Goal: Navigation & Orientation: Find specific page/section

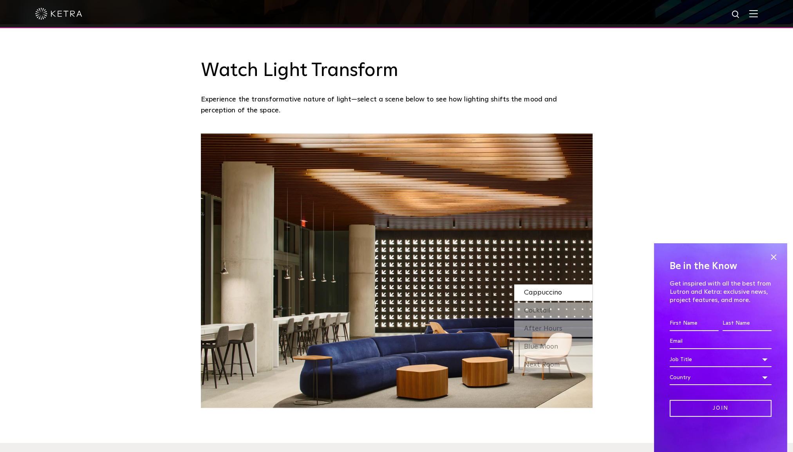
scroll to position [673, 0]
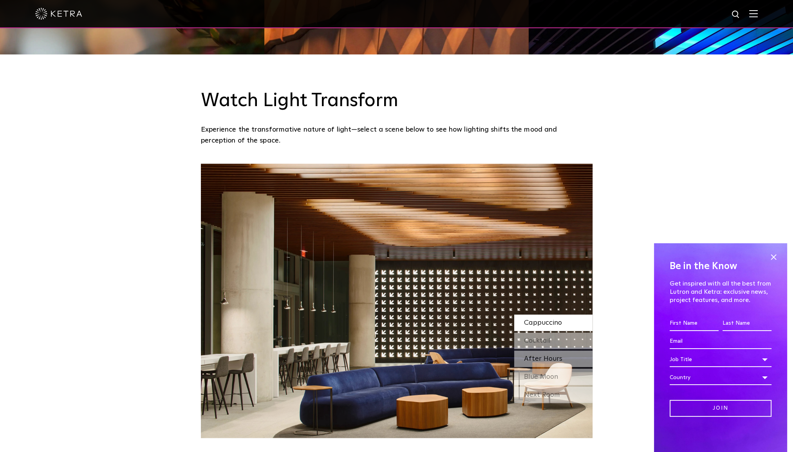
click at [537, 361] on span "After Hours" at bounding box center [543, 358] width 38 height 7
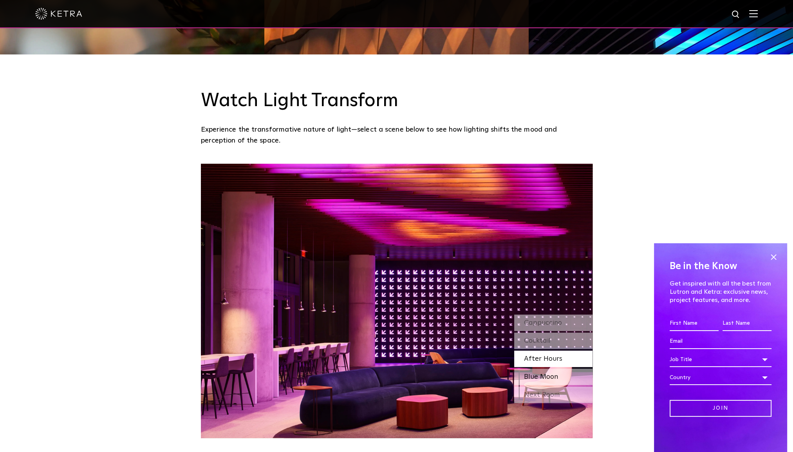
click at [535, 373] on span "Blue Moon" at bounding box center [541, 376] width 34 height 7
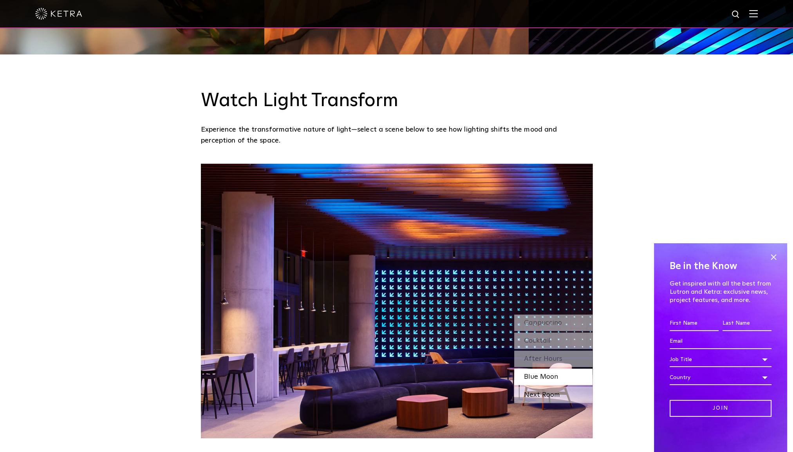
click at [539, 393] on div "Next Room" at bounding box center [553, 395] width 78 height 16
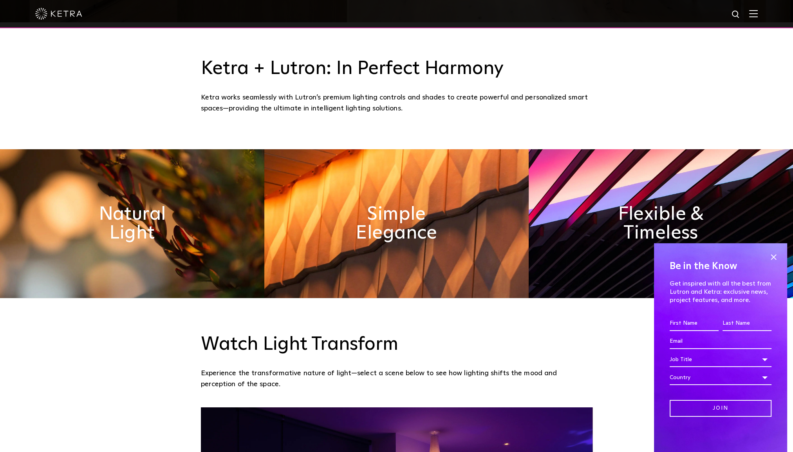
scroll to position [389, 0]
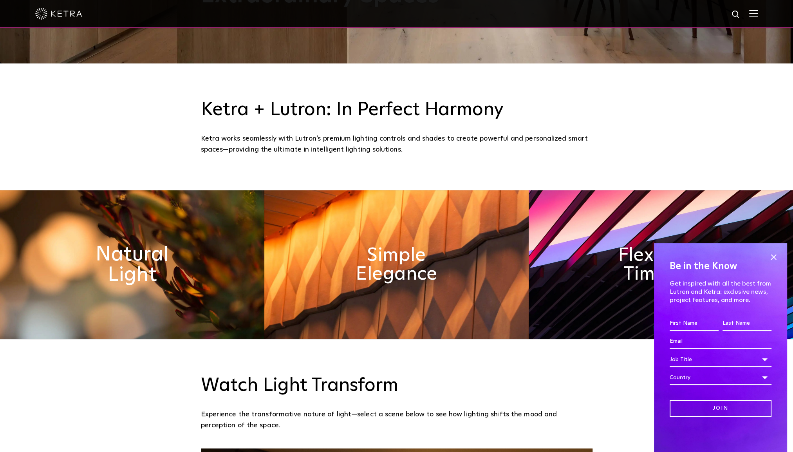
click at [127, 269] on h2 "Natural Light" at bounding box center [132, 264] width 104 height 41
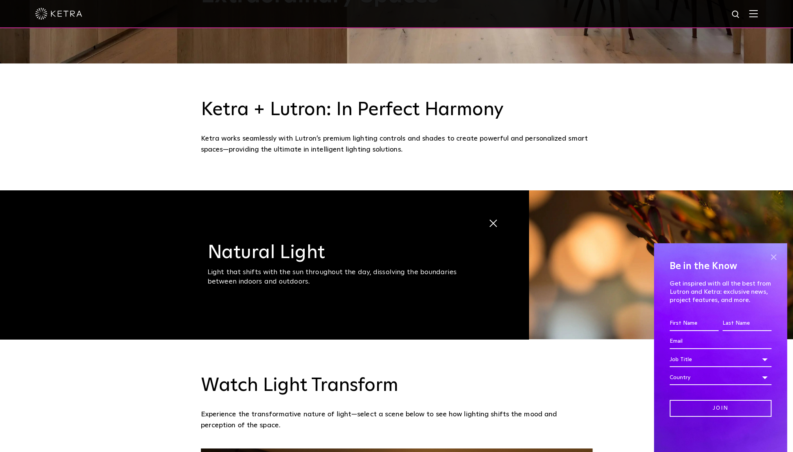
click at [773, 258] on span at bounding box center [774, 257] width 12 height 12
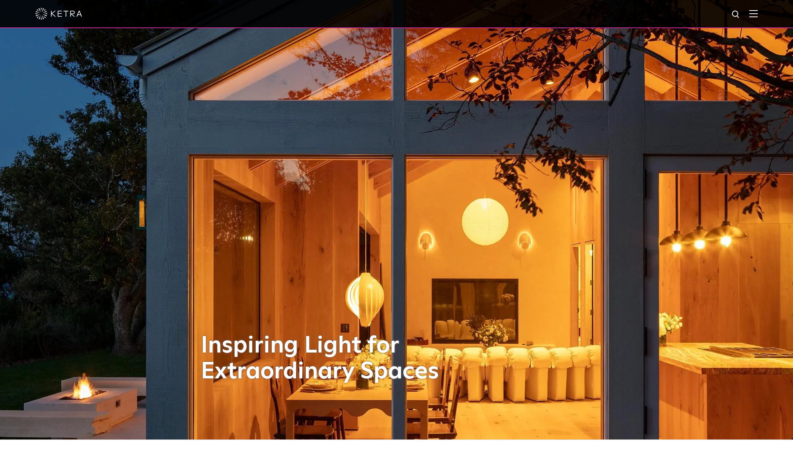
scroll to position [0, 0]
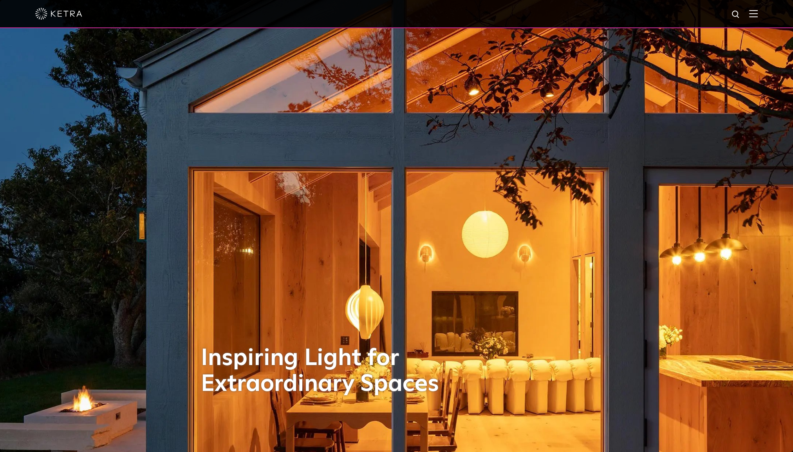
click at [409, 236] on div "Inspiring Light for Extraordinary Spaces" at bounding box center [397, 226] width 392 height 452
click at [758, 16] on img at bounding box center [753, 13] width 9 height 7
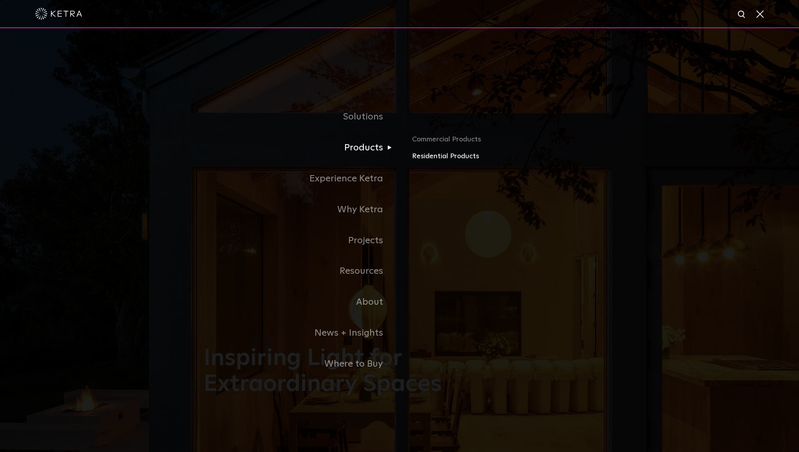
click at [452, 154] on link "Residential Products" at bounding box center [503, 156] width 183 height 11
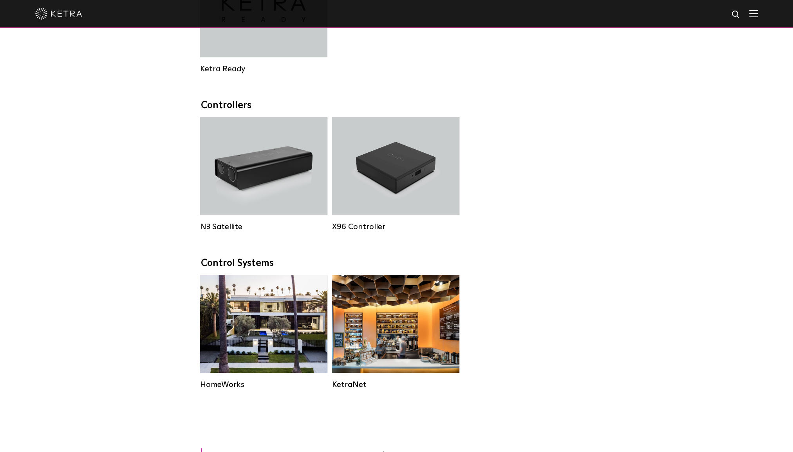
scroll to position [814, 0]
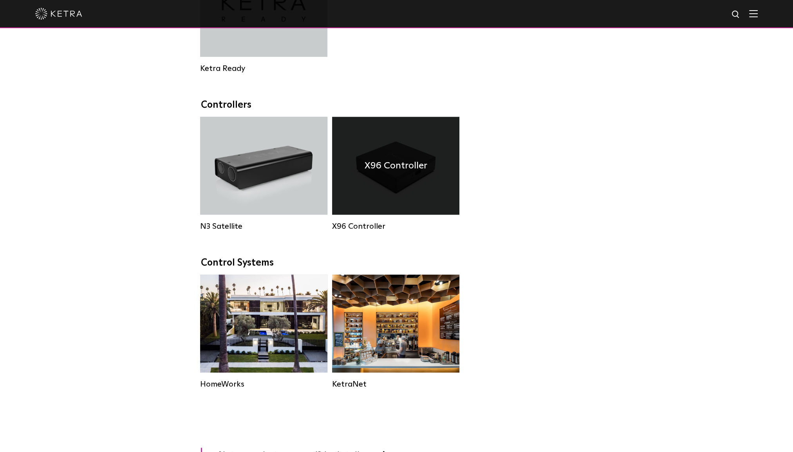
click at [395, 212] on div "X96 Controller" at bounding box center [395, 166] width 127 height 98
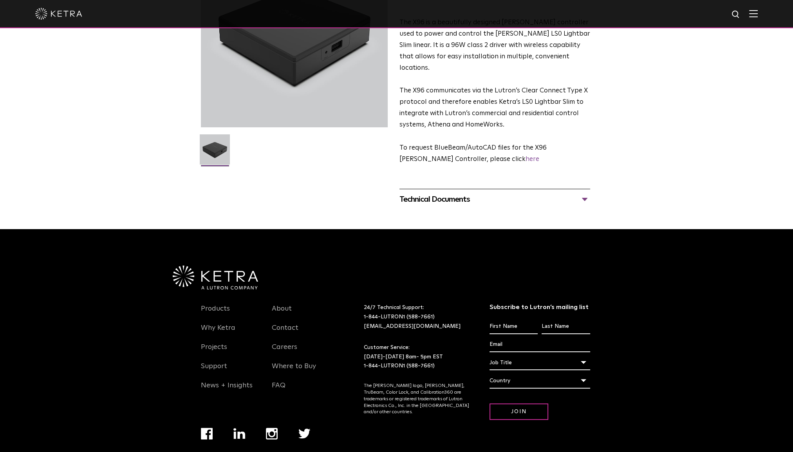
scroll to position [102, 0]
